Goal: Task Accomplishment & Management: Manage account settings

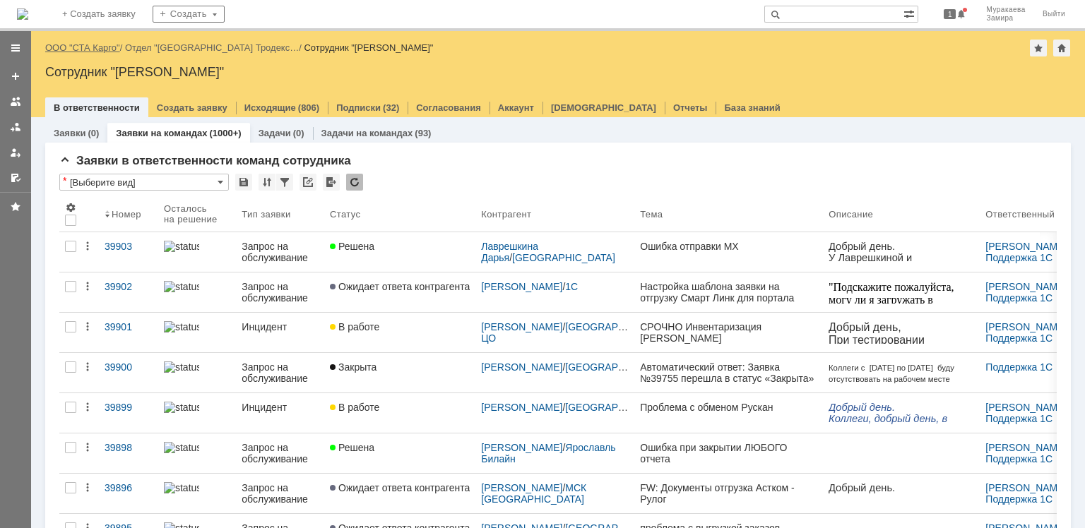
click at [91, 45] on link "ООО "СТА Карго"" at bounding box center [82, 47] width 75 height 11
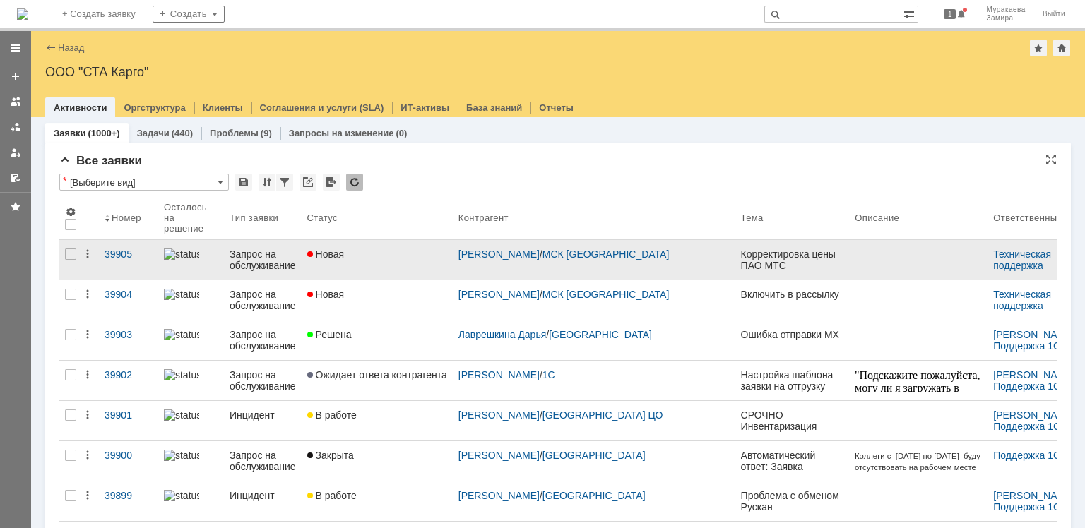
click at [276, 253] on div "Запрос на обслуживание" at bounding box center [263, 260] width 66 height 23
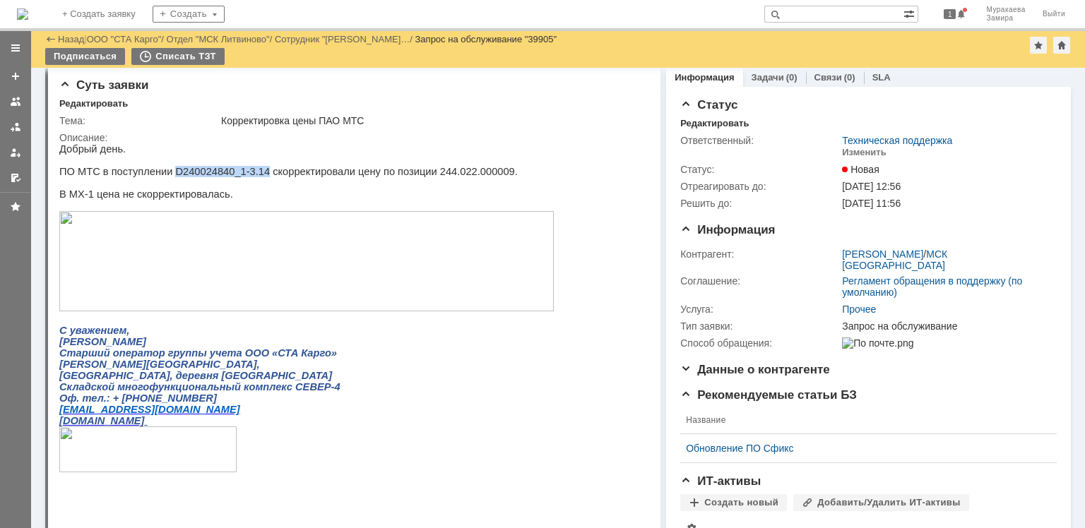
drag, startPoint x: 248, startPoint y: 176, endPoint x: 163, endPoint y: 172, distance: 84.9
click at [163, 172] on p "ПО МТС в поступлении D240024840_1-3.14 скорректировали цену по позиции 244.022.…" at bounding box center [306, 171] width 495 height 11
copy p "D240024840_1-3.14"
click at [536, 196] on p "В МХ-1 цена не скорректировалась." at bounding box center [306, 194] width 495 height 11
click at [13, 95] on link at bounding box center [15, 101] width 23 height 23
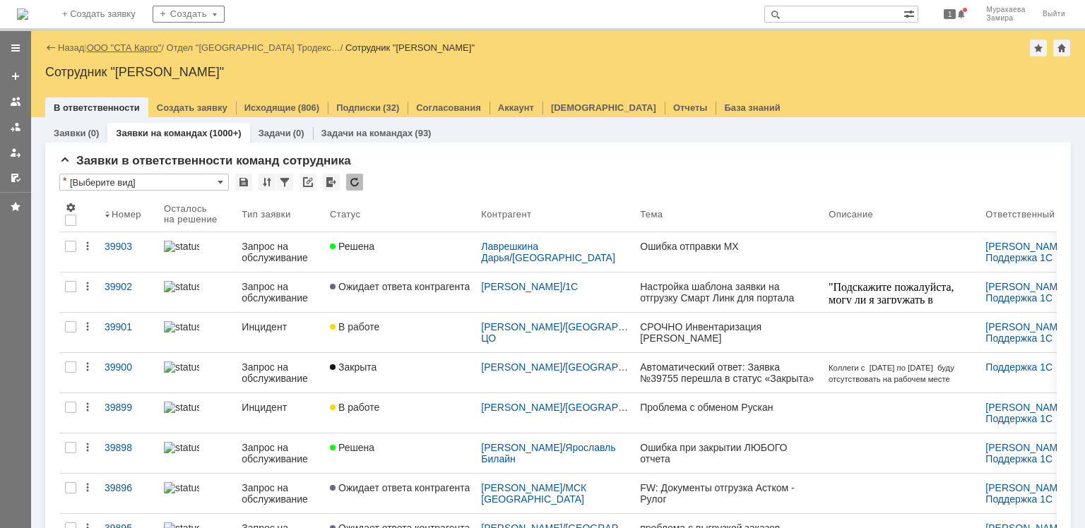
click at [124, 45] on link "ООО "СТА Карго"" at bounding box center [124, 47] width 75 height 11
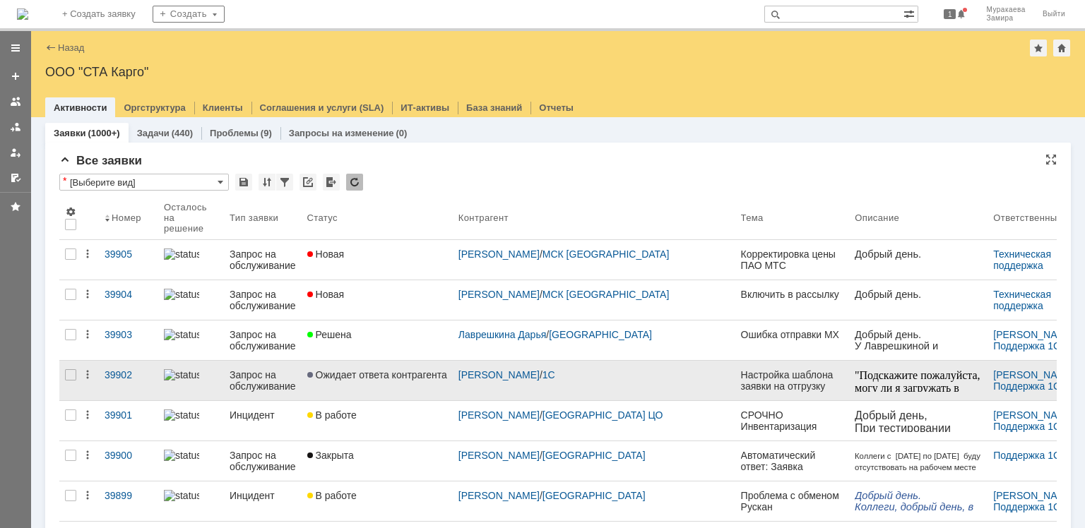
click at [271, 384] on div "Запрос на обслуживание" at bounding box center [263, 381] width 66 height 23
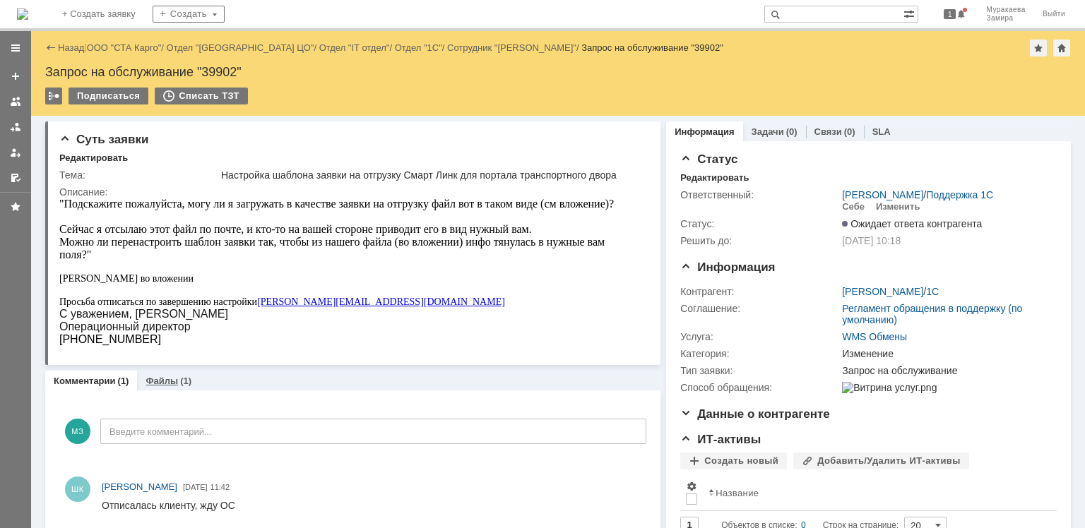
click at [160, 374] on div "Файлы (1)" at bounding box center [168, 381] width 63 height 20
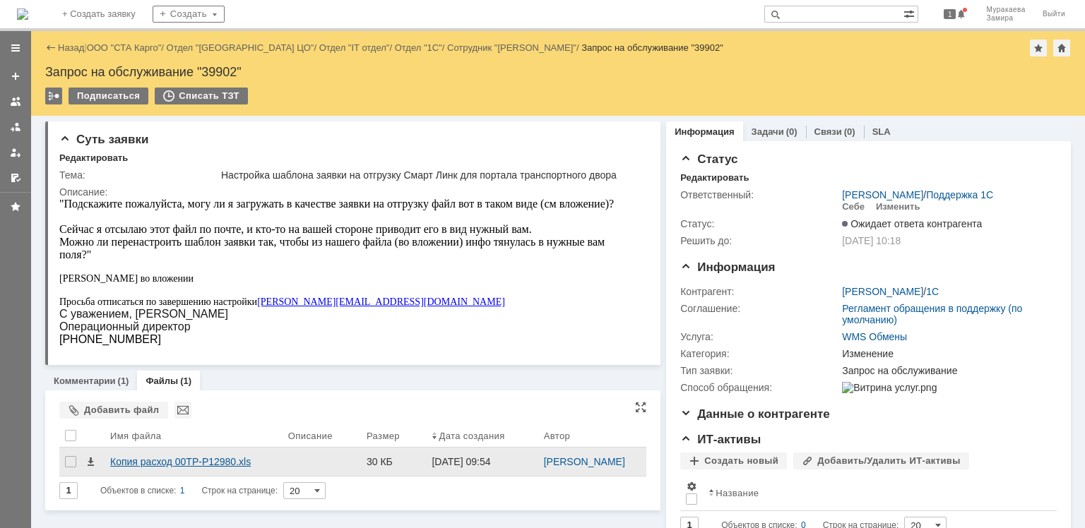
click at [168, 463] on div "Копия расход 00ТР-Р12980.xls" at bounding box center [193, 461] width 167 height 11
